Goal: Navigation & Orientation: Find specific page/section

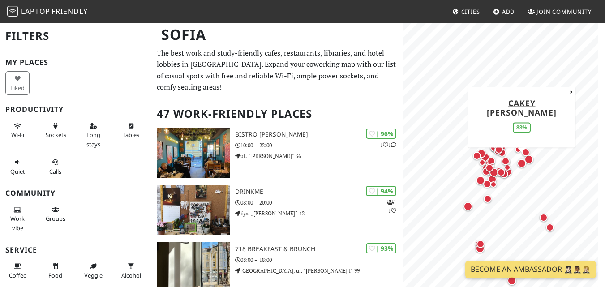
click at [521, 163] on div "Map marker" at bounding box center [521, 163] width 9 height 9
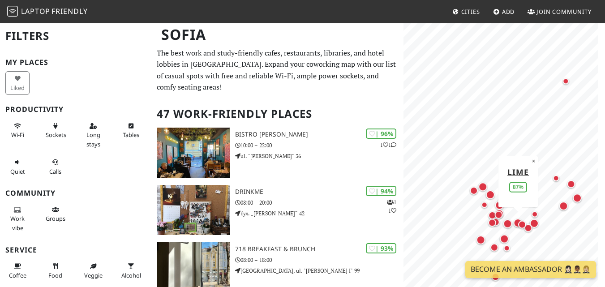
drag, startPoint x: 473, startPoint y: 176, endPoint x: 514, endPoint y: 219, distance: 59.8
click at [514, 219] on div "Map marker" at bounding box center [517, 223] width 13 height 13
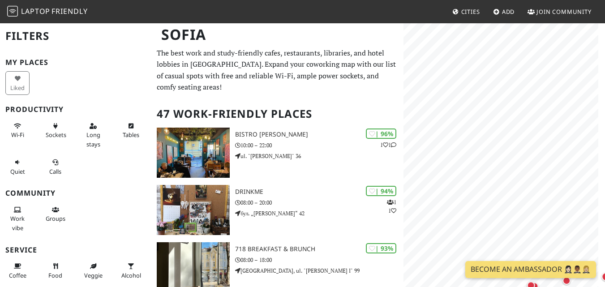
click at [460, 286] on html "Laptop Friendly Cities Add Join Community [GEOGRAPHIC_DATA] Filters My Places L…" at bounding box center [302, 143] width 605 height 287
click at [604, 194] on html "Laptop Friendly Cities Add Join Community [GEOGRAPHIC_DATA] Filters My Places L…" at bounding box center [302, 143] width 605 height 287
click at [227, 286] on html "Laptop Friendly Cities Add Join Community [GEOGRAPHIC_DATA] Filters My Places L…" at bounding box center [302, 143] width 605 height 287
click at [604, 143] on html "Laptop Friendly Cities Add Join Community [GEOGRAPHIC_DATA] Filters My Places L…" at bounding box center [302, 143] width 605 height 287
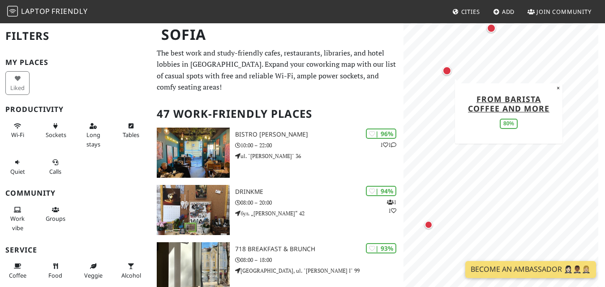
click at [446, 73] on div "Map marker" at bounding box center [446, 70] width 9 height 9
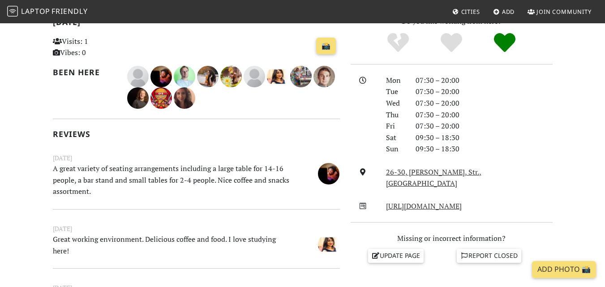
scroll to position [194, 0]
